Goal: Information Seeking & Learning: Check status

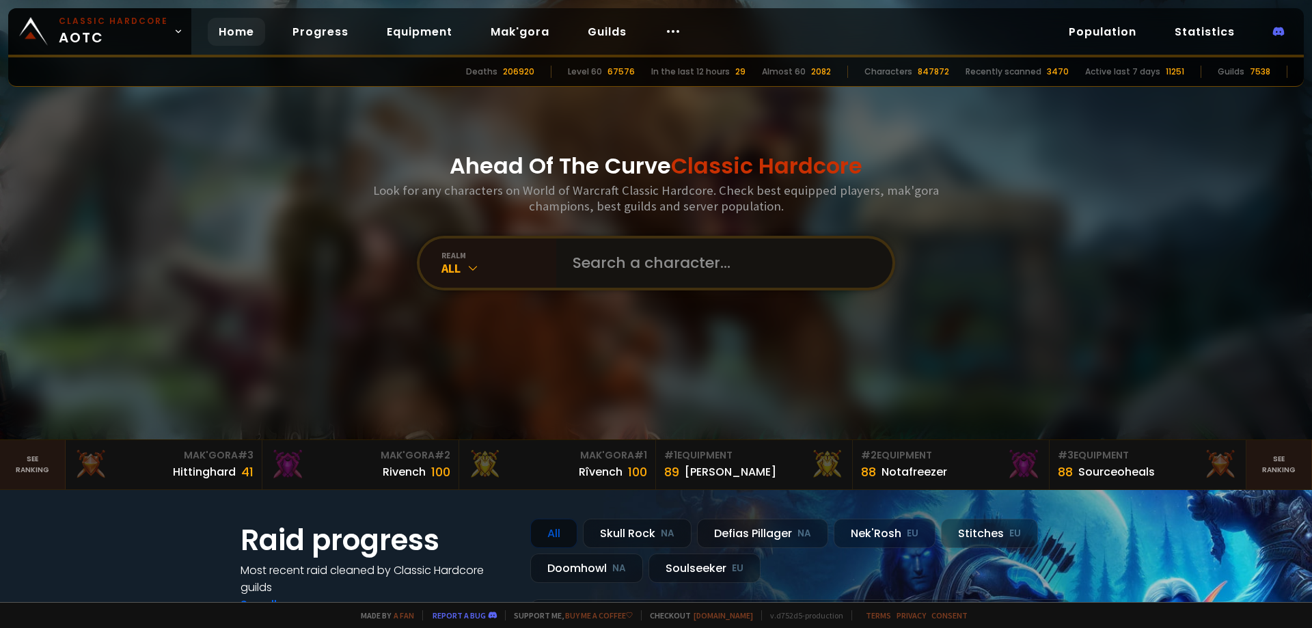
click at [615, 261] on input "text" at bounding box center [720, 263] width 312 height 49
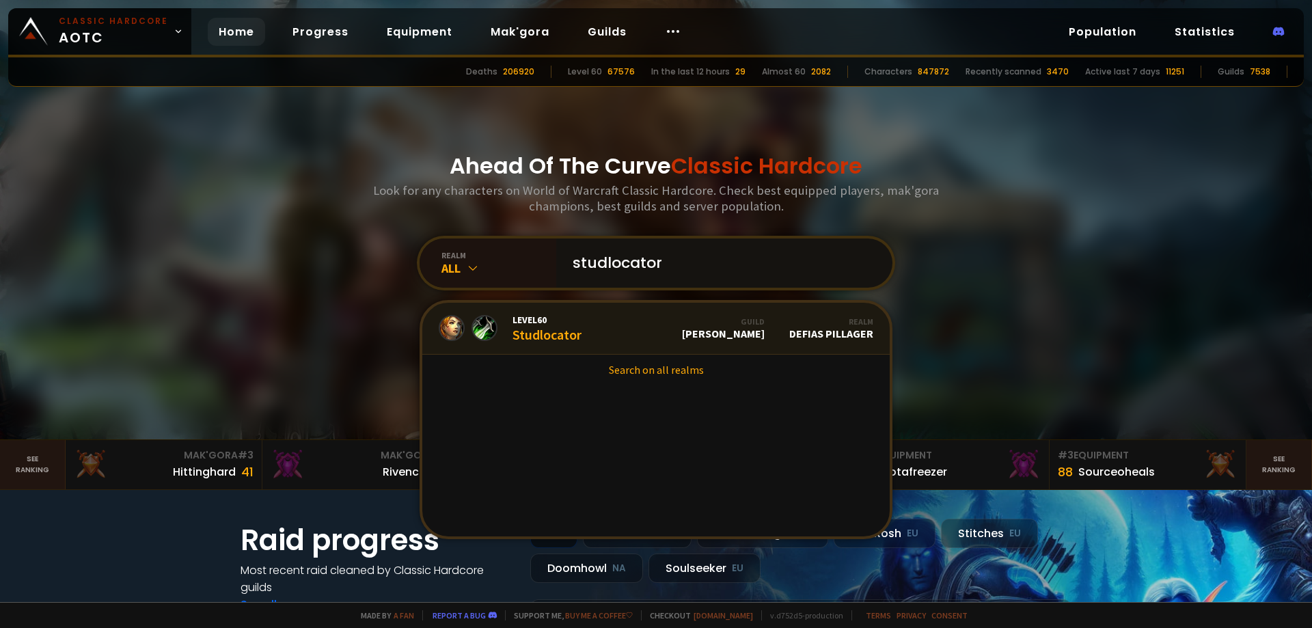
type input "studlocator"
click at [580, 327] on link "Level 60 Studlocator Guild [PERSON_NAME] Realm Defias Pillager" at bounding box center [655, 329] width 467 height 52
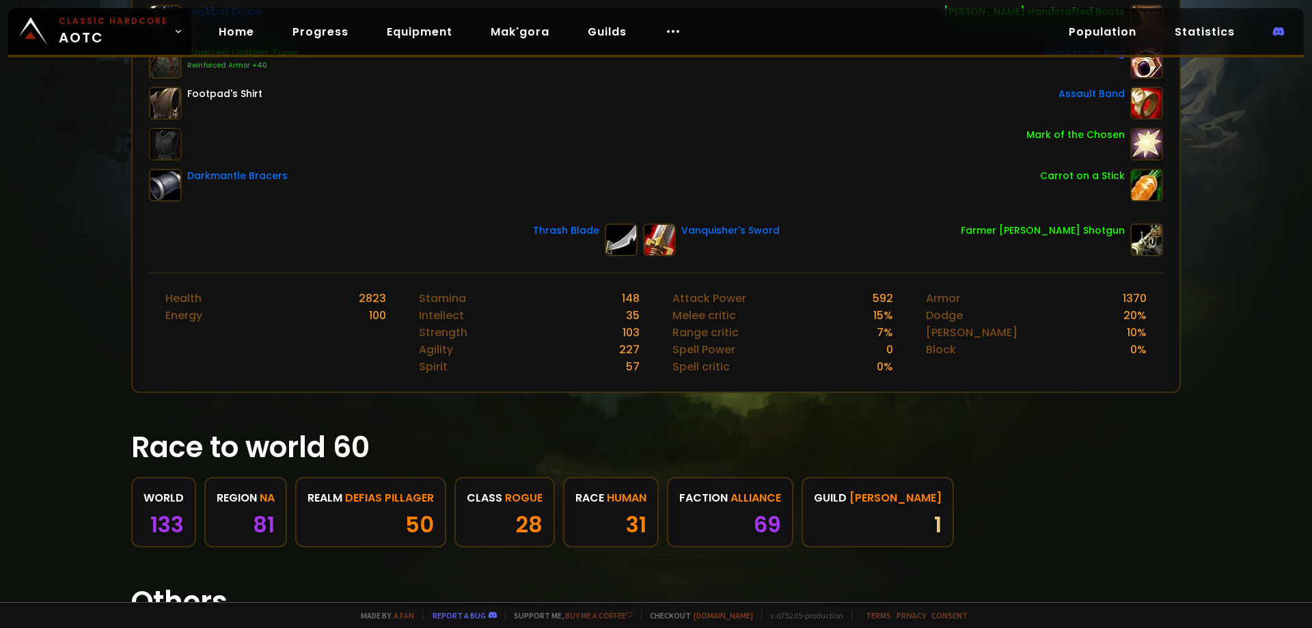
scroll to position [473, 0]
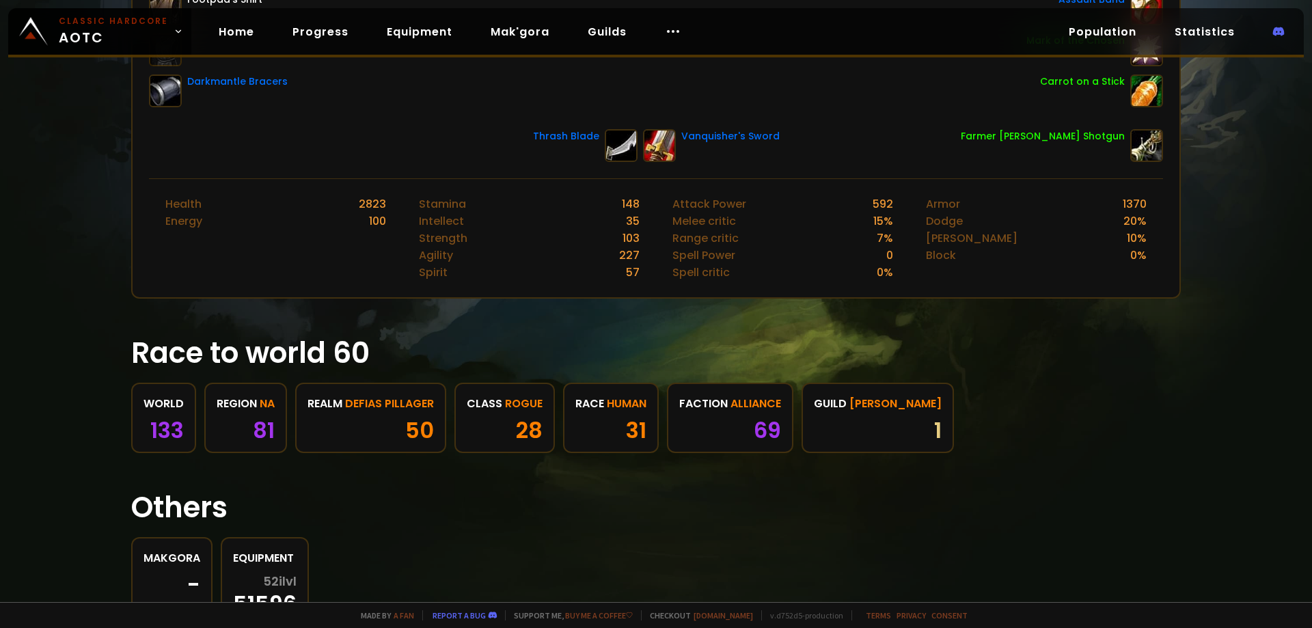
click at [417, 428] on div "50" at bounding box center [371, 430] width 126 height 21
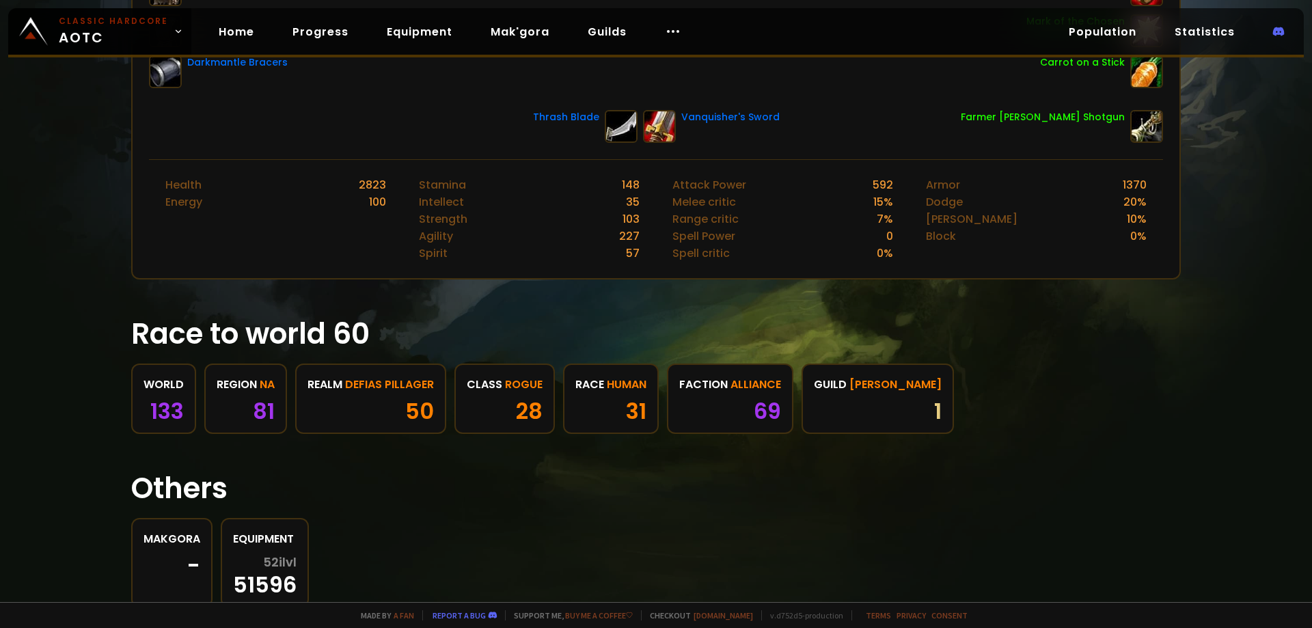
scroll to position [541, 0]
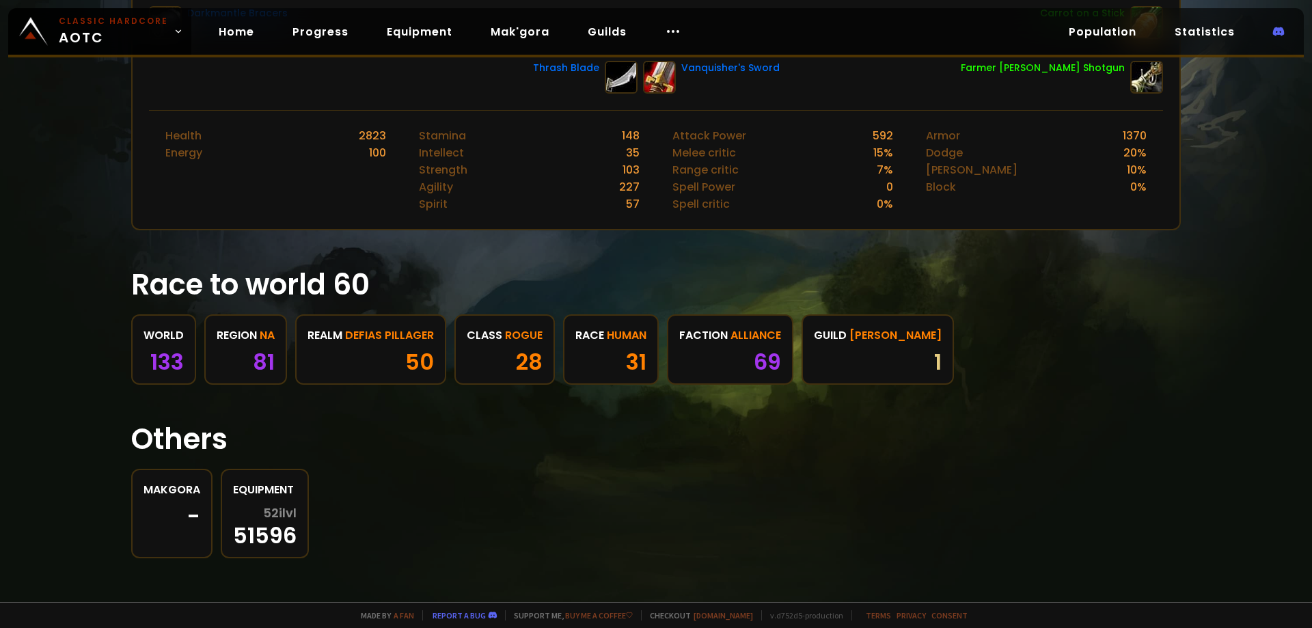
click at [243, 349] on link "region NA 81" at bounding box center [245, 349] width 83 height 70
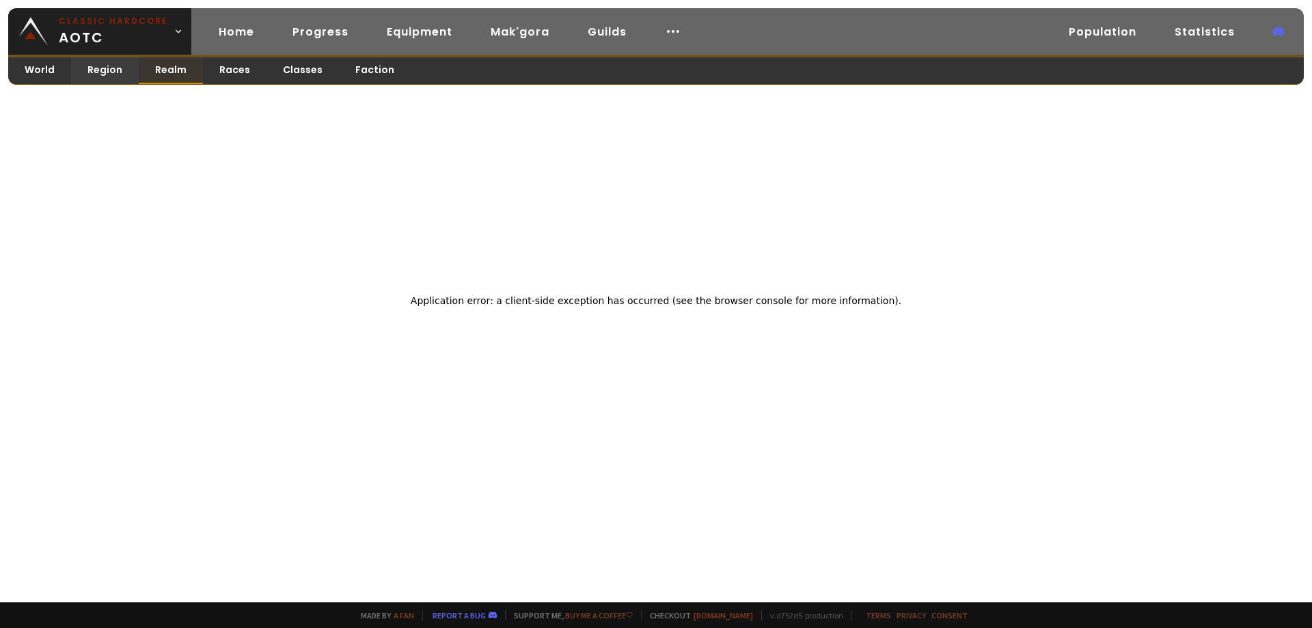
click at [165, 69] on link "Realm" at bounding box center [171, 70] width 64 height 27
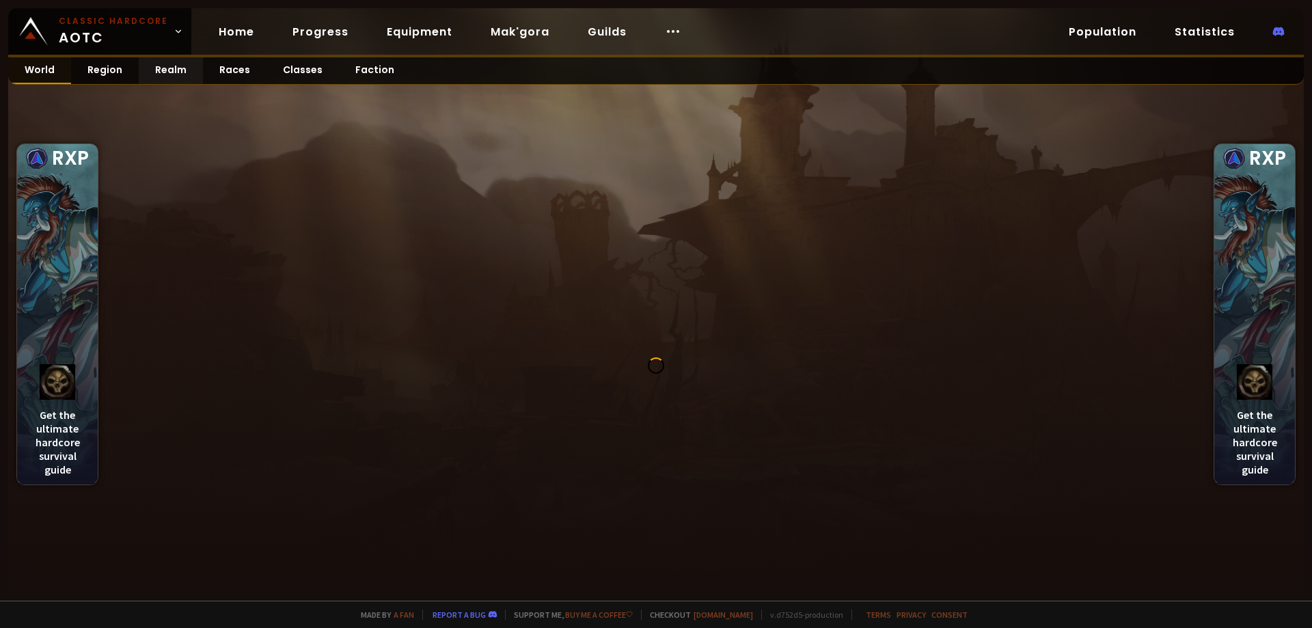
click at [46, 72] on link "World" at bounding box center [39, 70] width 63 height 27
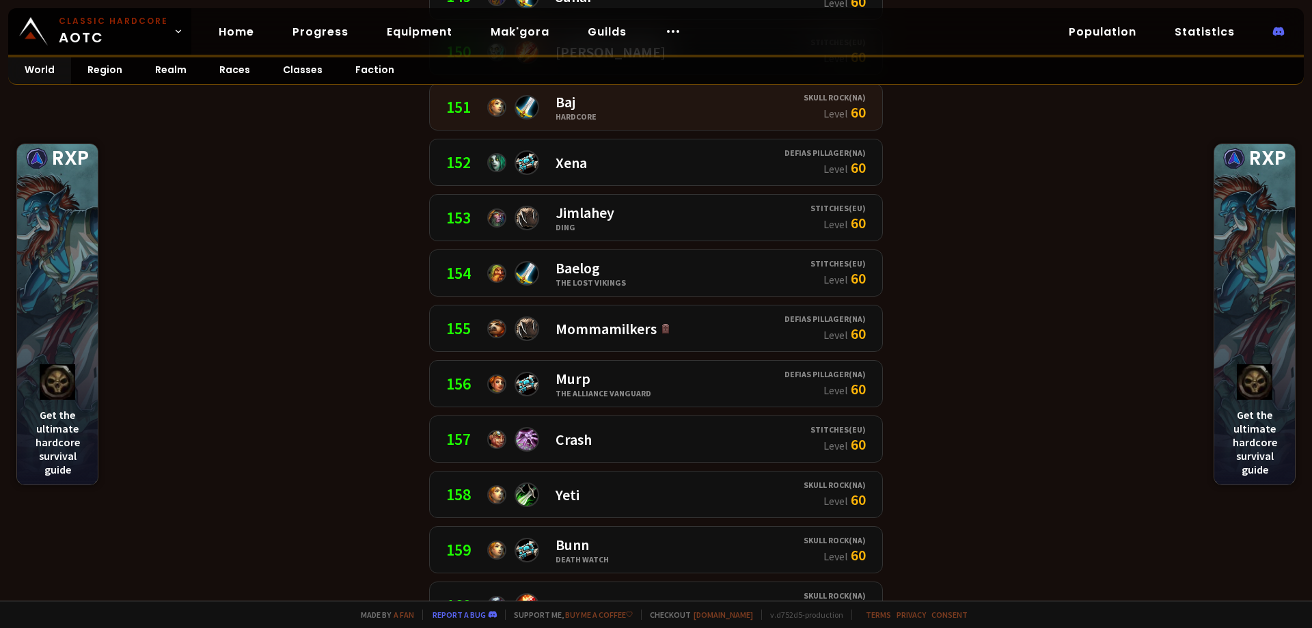
scroll to position [8406, 0]
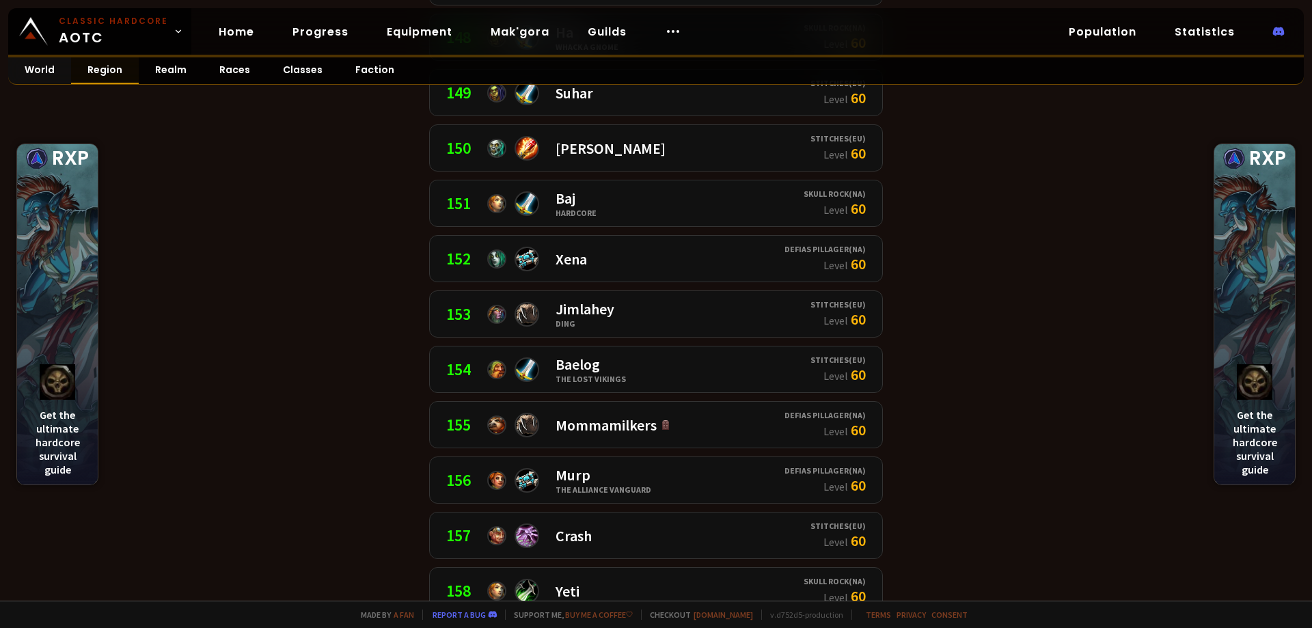
click at [121, 76] on link "Region" at bounding box center [105, 70] width 68 height 27
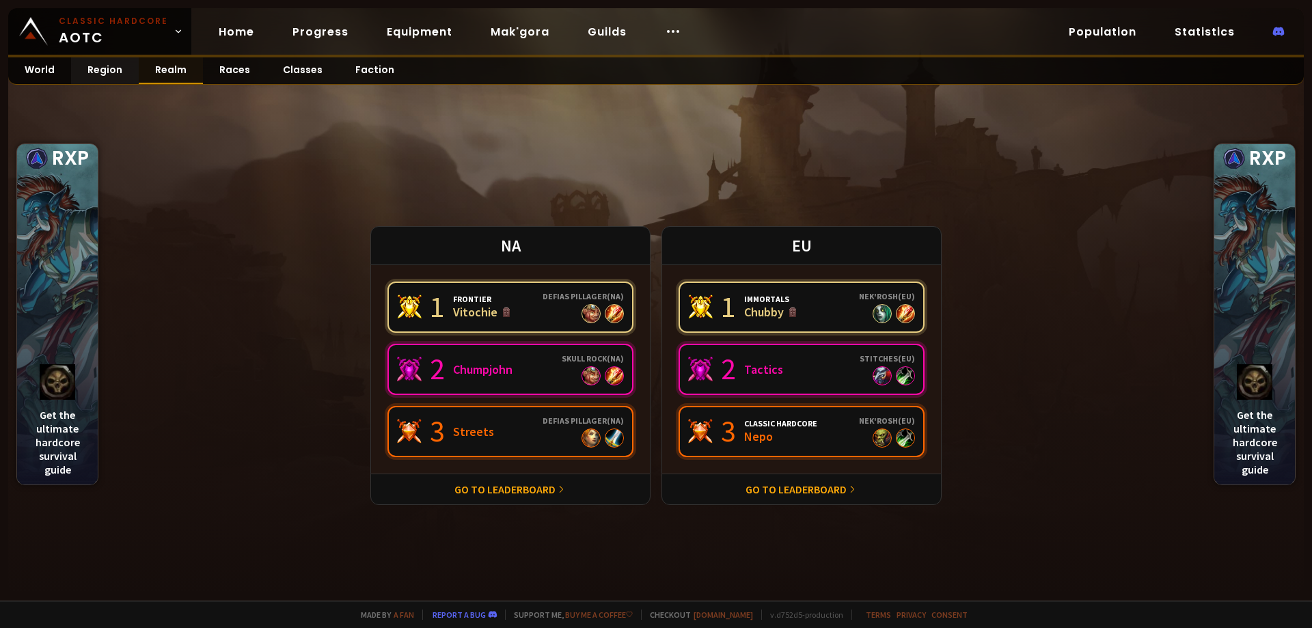
click at [164, 66] on link "Realm" at bounding box center [171, 70] width 64 height 27
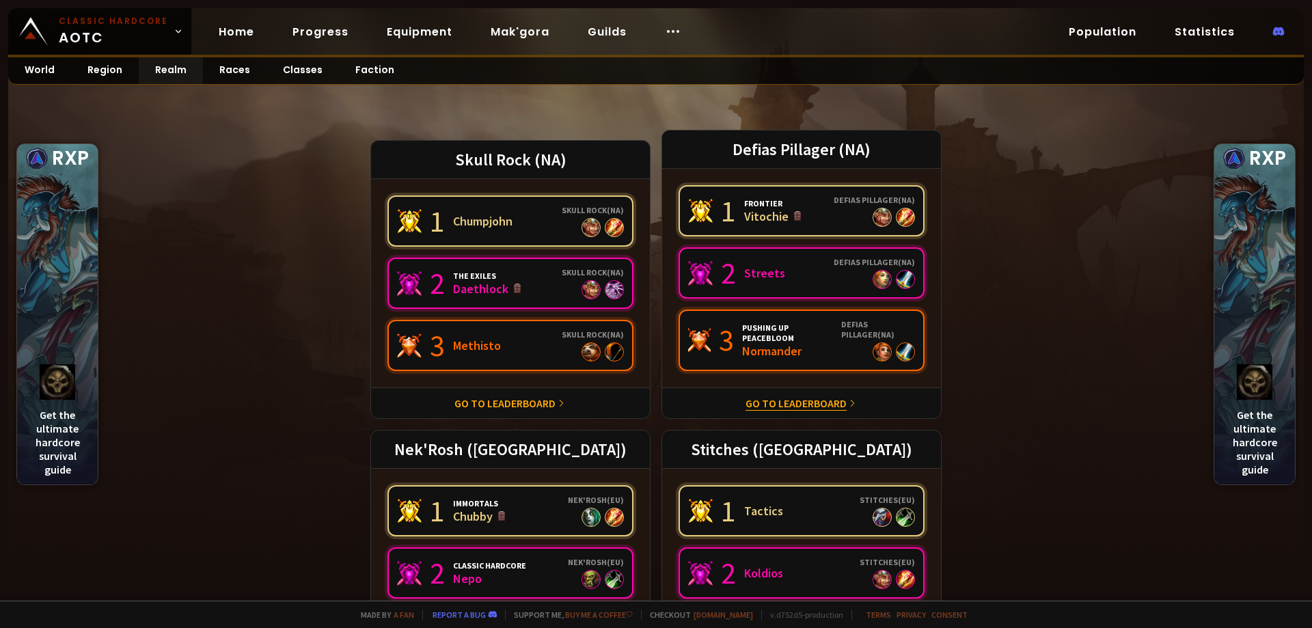
click at [808, 405] on link "Go to leaderboard" at bounding box center [796, 403] width 101 height 14
